Goal: Task Accomplishment & Management: Complete application form

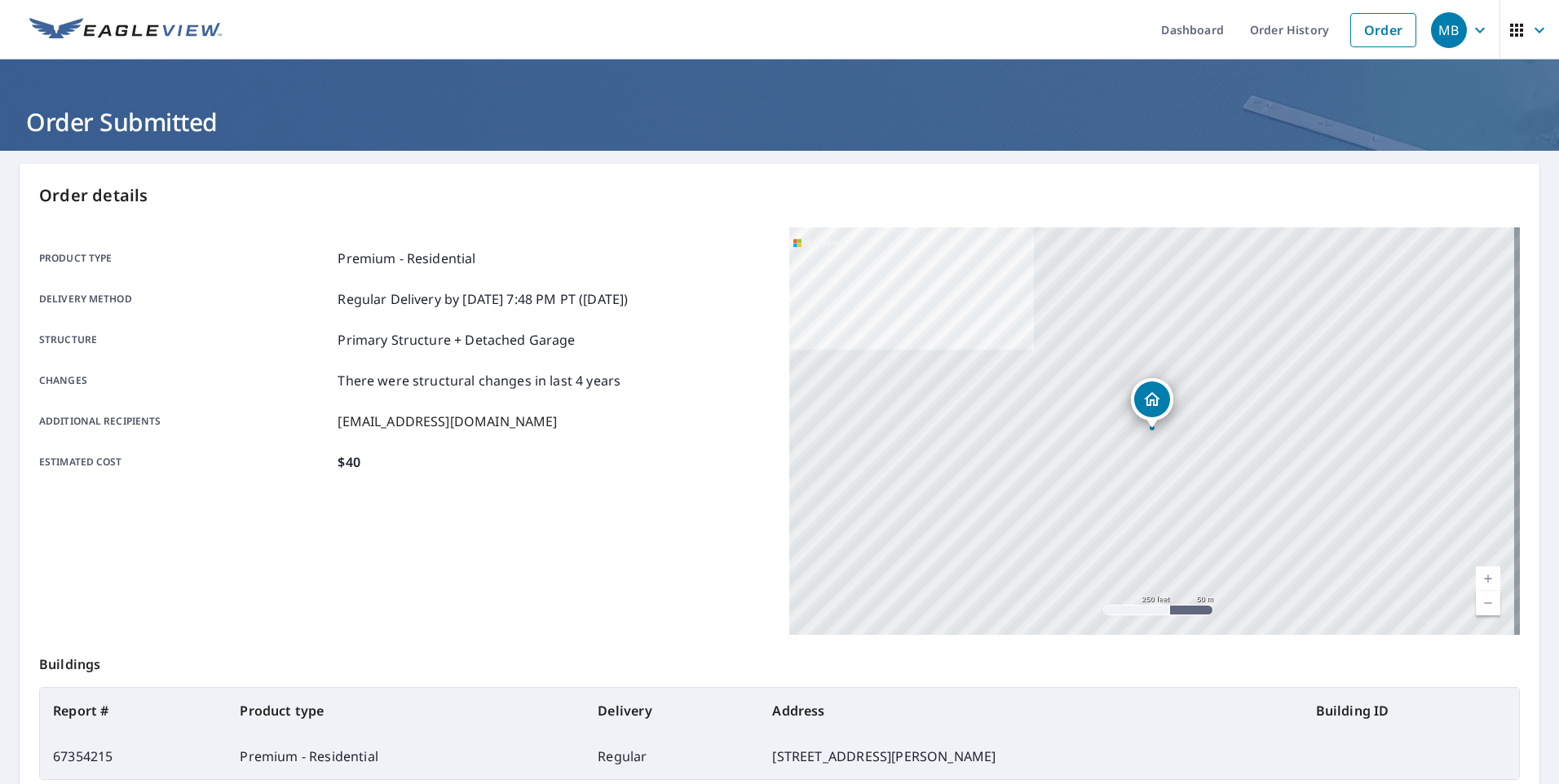
scroll to position [176, 0]
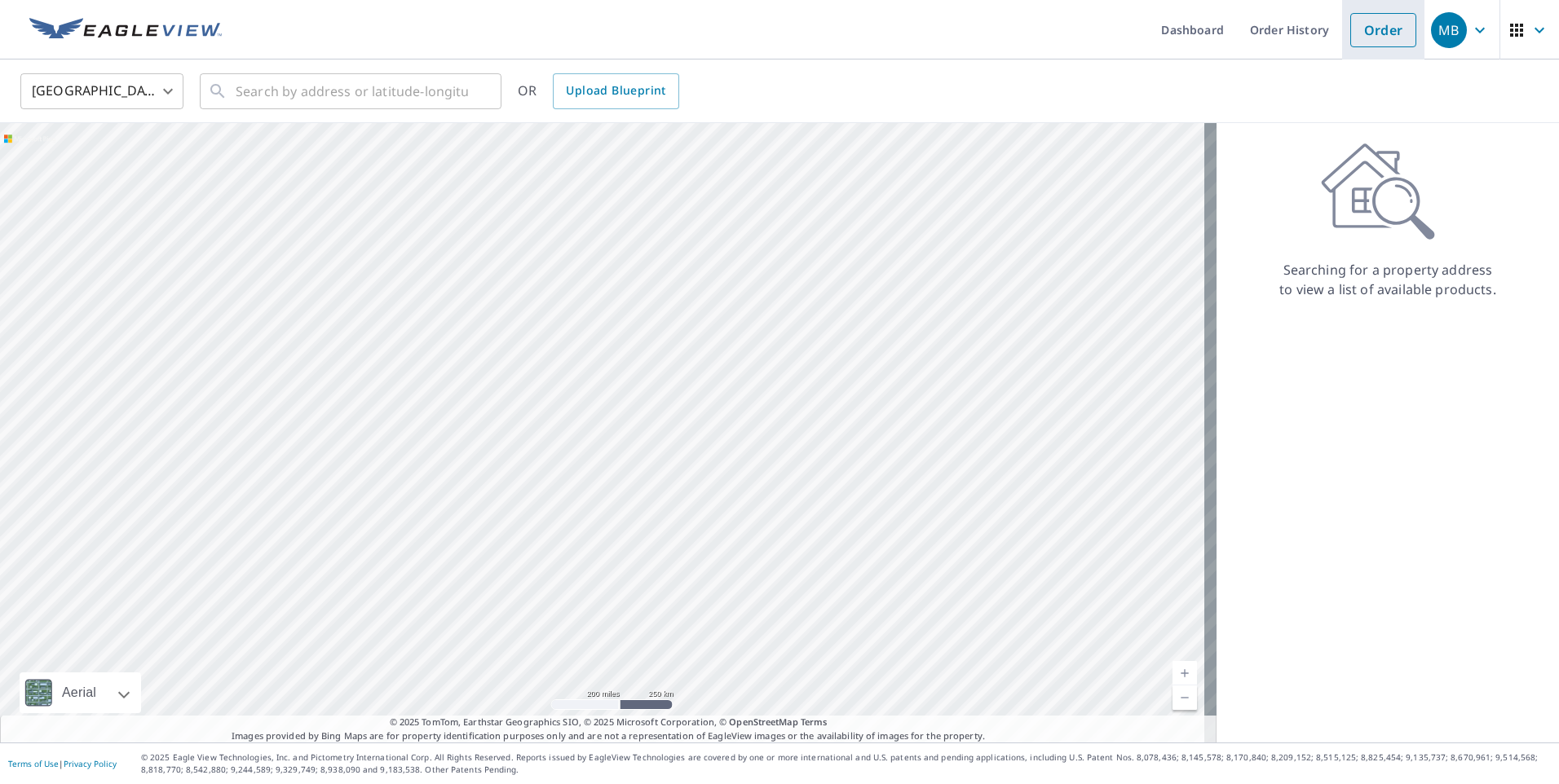
click at [1364, 35] on link "Order" at bounding box center [1382, 30] width 66 height 34
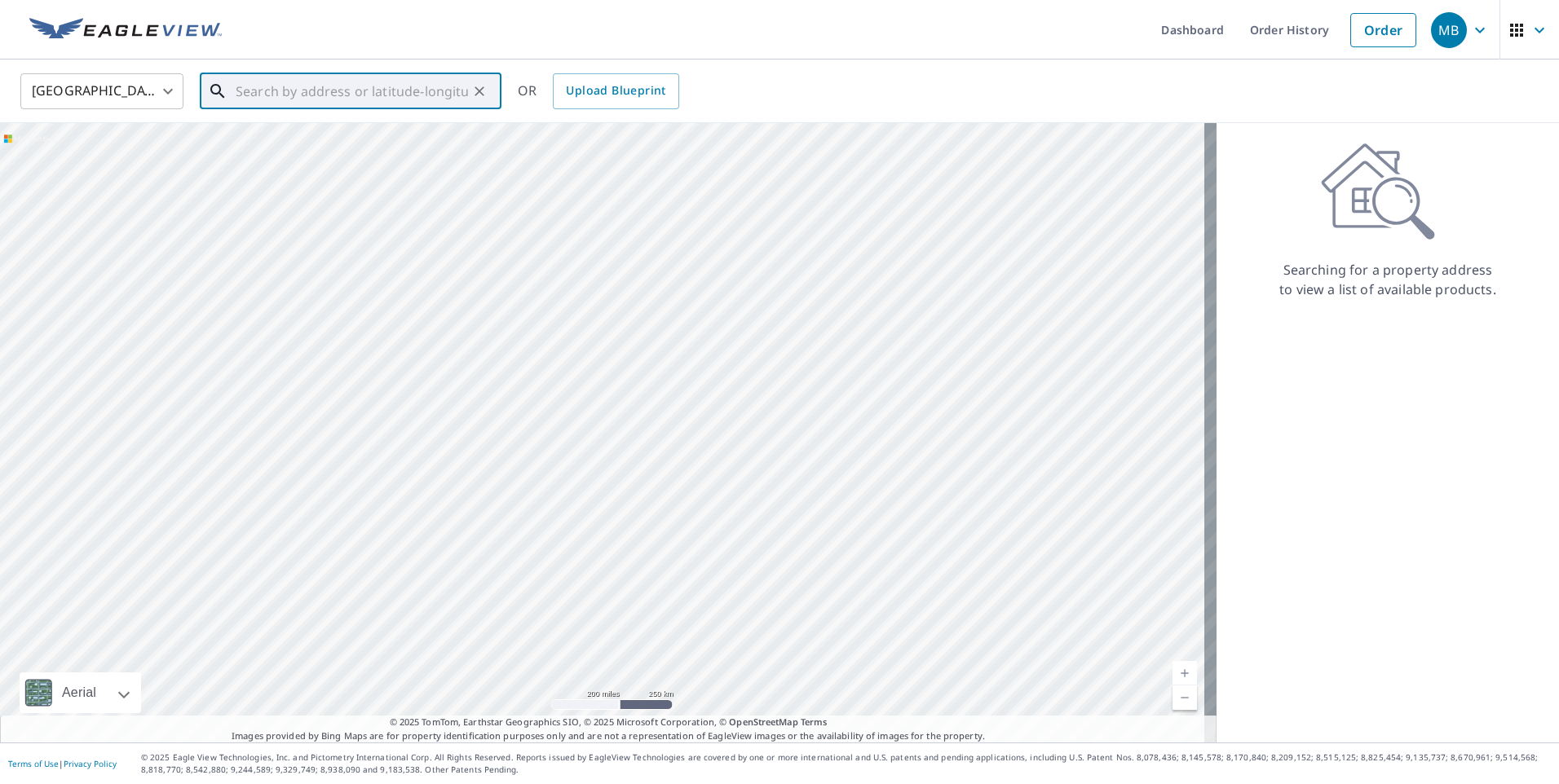
click at [269, 96] on input "text" at bounding box center [352, 91] width 232 height 46
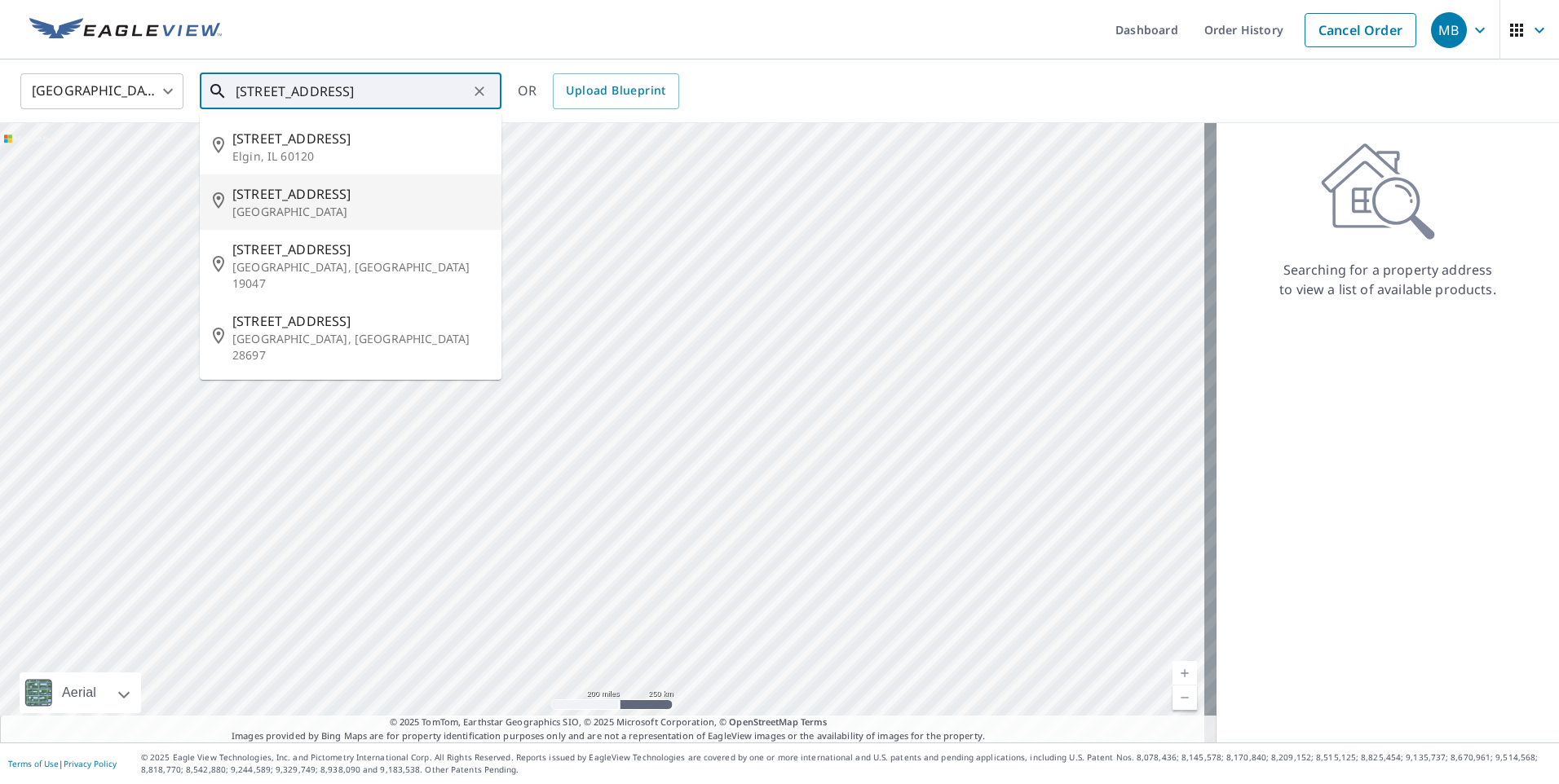
click at [268, 190] on span "[STREET_ADDRESS]" at bounding box center [360, 193] width 256 height 20
type input "[STREET_ADDRESS]"
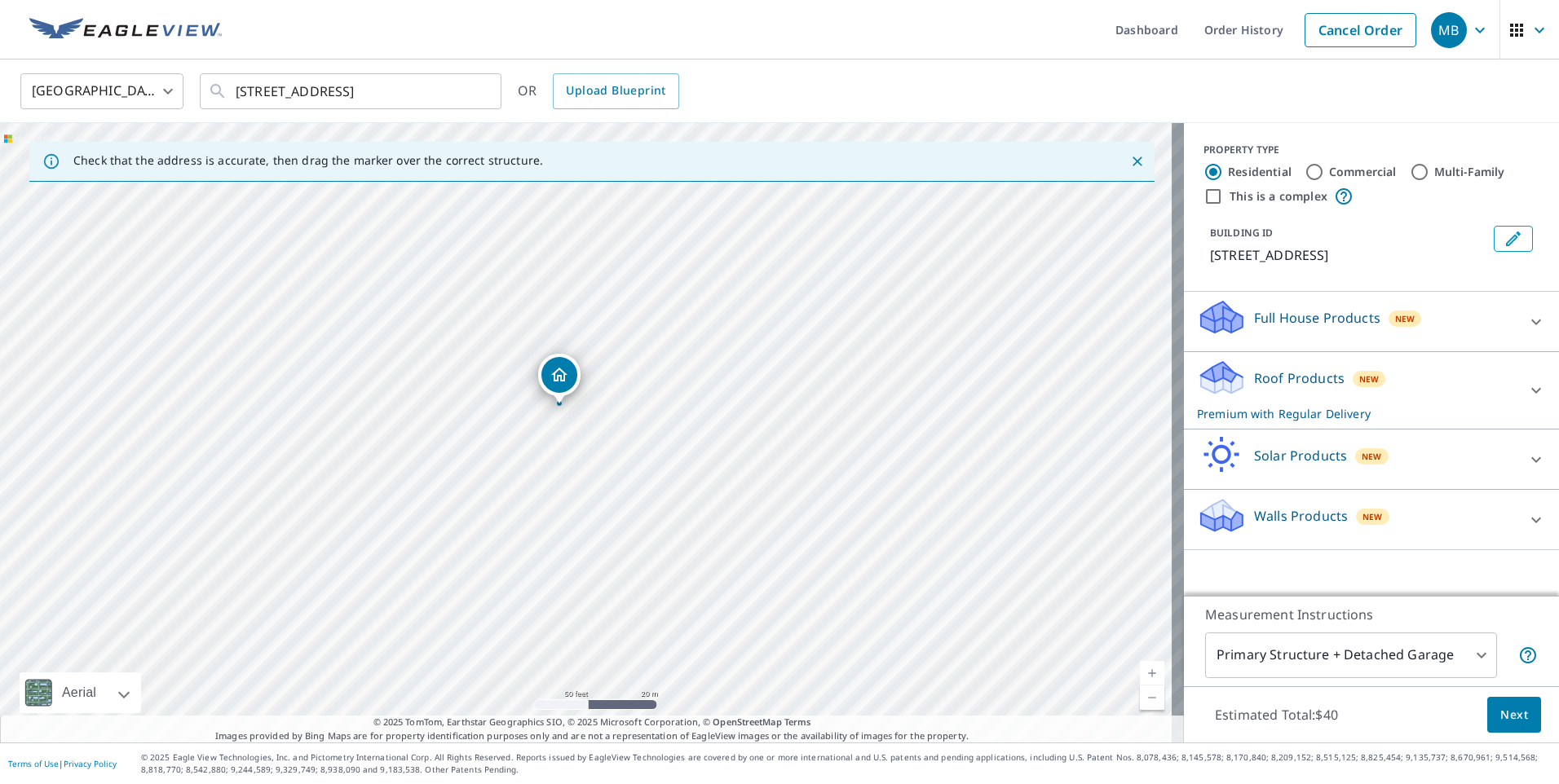
drag, startPoint x: 590, startPoint y: 407, endPoint x: 563, endPoint y: 381, distance: 37.5
click at [1532, 395] on icon at bounding box center [1536, 390] width 20 height 20
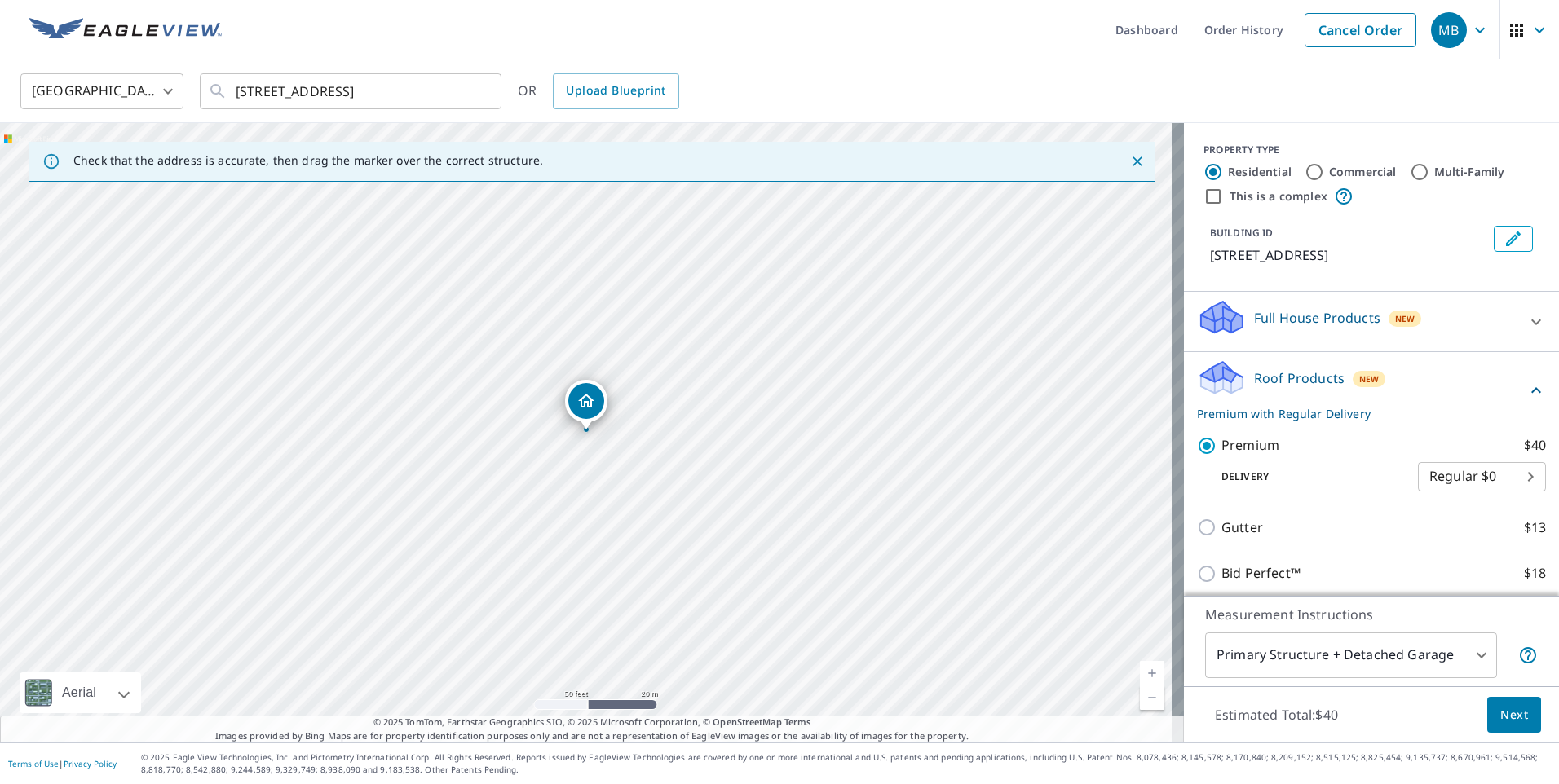
click at [1500, 708] on span "Next" at bounding box center [1514, 715] width 28 height 20
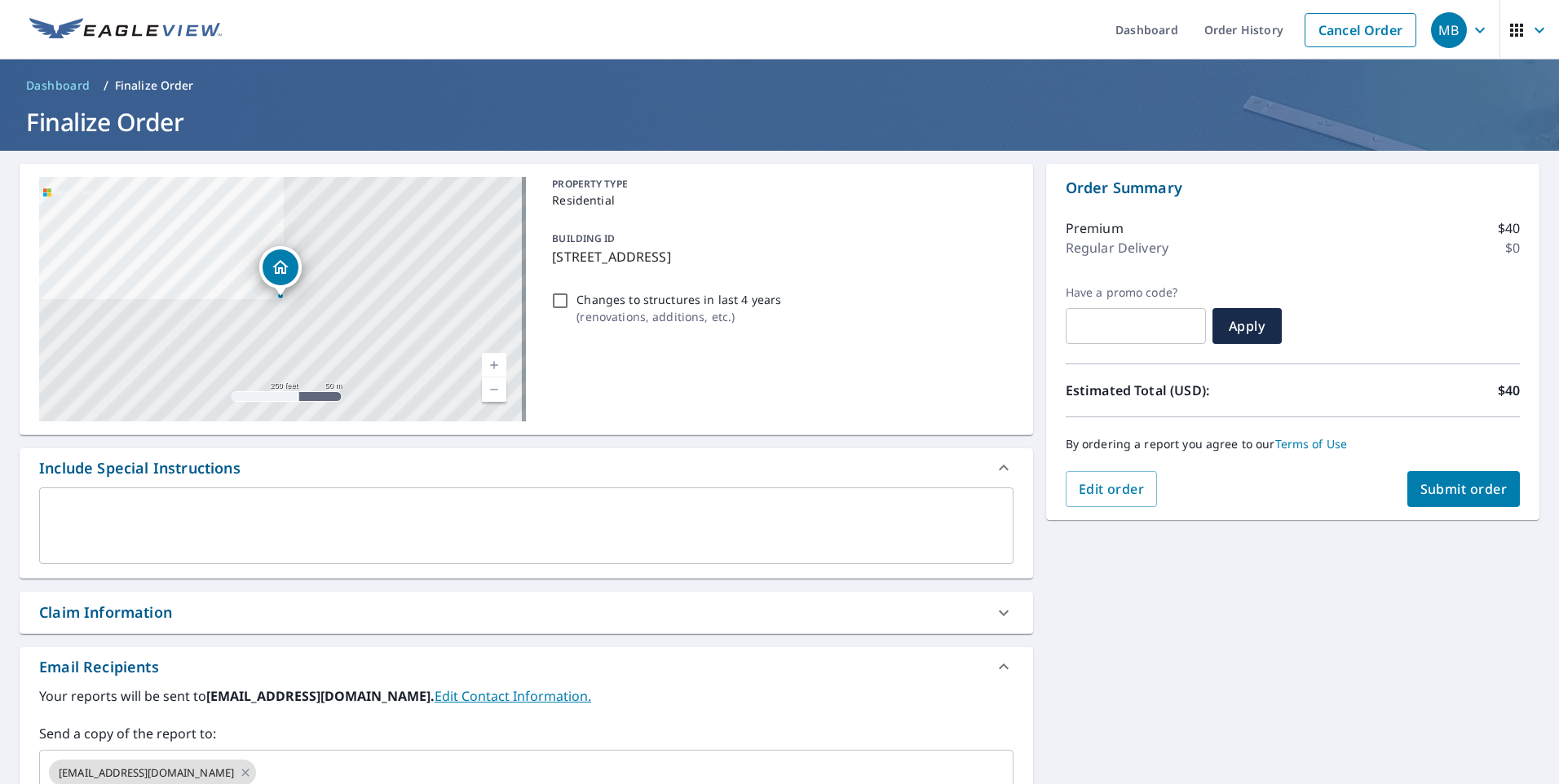
click at [557, 306] on input "Changes to structures in last 4 years ( renovations, additions, etc. )" at bounding box center [559, 300] width 20 height 20
checkbox input "true"
click at [1432, 478] on button "Submit order" at bounding box center [1464, 489] width 113 height 36
